Goal: Entertainment & Leisure: Consume media (video, audio)

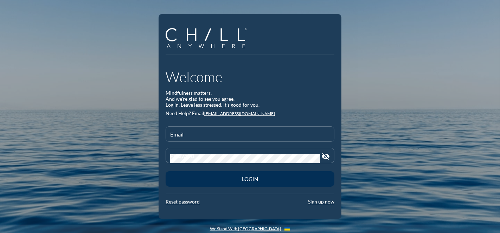
type input "[PERSON_NAME][EMAIL_ADDRESS][DOMAIN_NAME]"
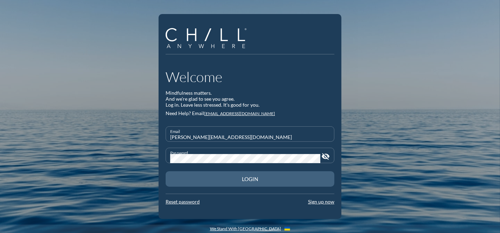
click at [261, 177] on div "Login" at bounding box center [250, 179] width 144 height 6
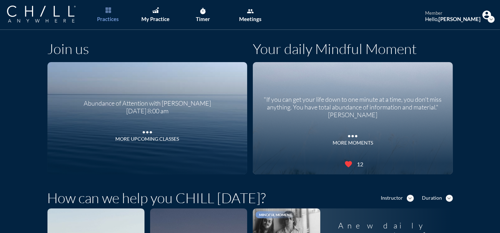
scroll to position [37, 0]
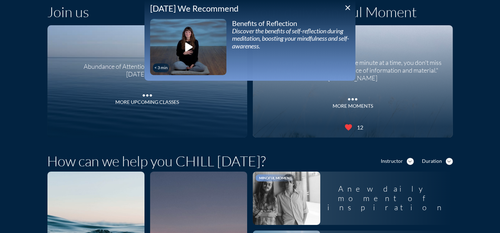
click at [190, 49] on icon "play_arrow" at bounding box center [188, 47] width 18 height 18
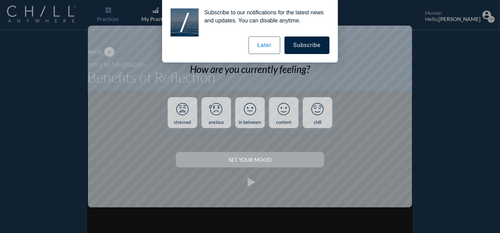
drag, startPoint x: 275, startPoint y: 47, endPoint x: 267, endPoint y: 44, distance: 9.0
click at [267, 44] on button "Later" at bounding box center [265, 46] width 32 height 18
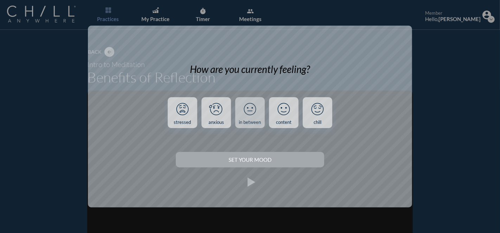
click at [248, 118] on icon at bounding box center [250, 109] width 18 height 18
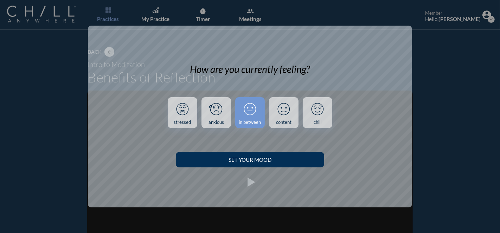
click at [254, 161] on div "Set your Mood" at bounding box center [249, 160] width 123 height 6
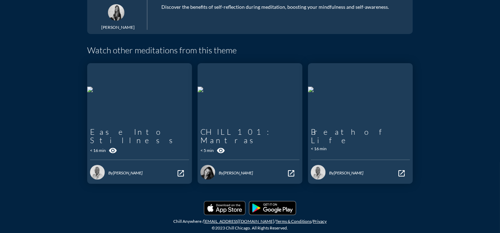
scroll to position [97, 0]
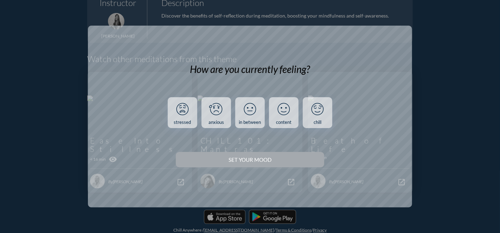
drag, startPoint x: 496, startPoint y: 104, endPoint x: 500, endPoint y: 139, distance: 35.0
click at [500, 139] on body "[PERSON_NAME] I Chill because it keeps me sane My source of inspiration is peop…" at bounding box center [250, 116] width 500 height 233
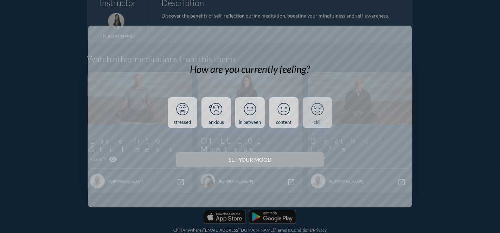
click at [316, 111] on icon at bounding box center [317, 109] width 18 height 18
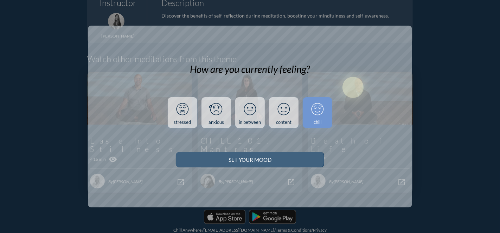
click at [275, 159] on div "Set your Mood" at bounding box center [249, 160] width 123 height 6
